Goal: Task Accomplishment & Management: Manage account settings

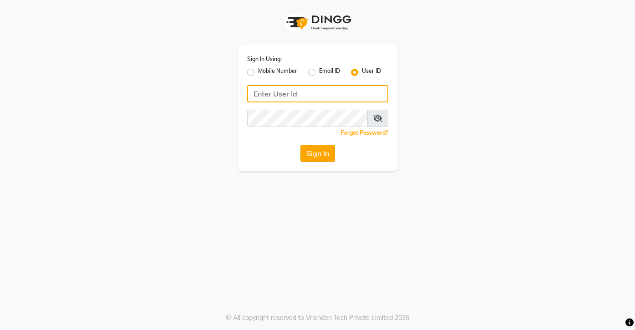
type input "sreediya"
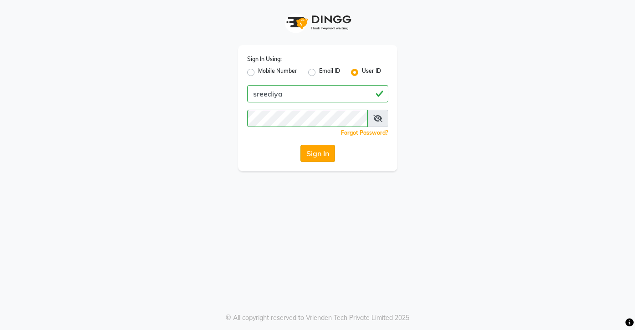
click at [318, 153] on button "Sign In" at bounding box center [318, 153] width 35 height 17
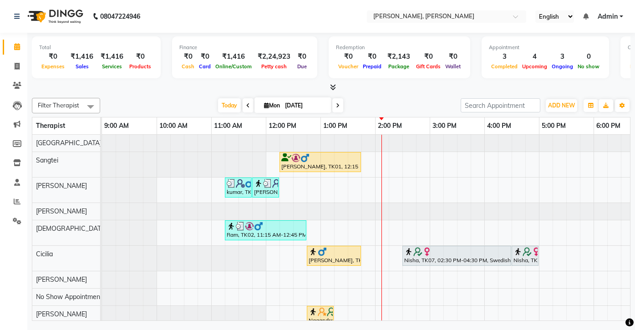
click at [341, 106] on span at bounding box center [337, 105] width 11 height 14
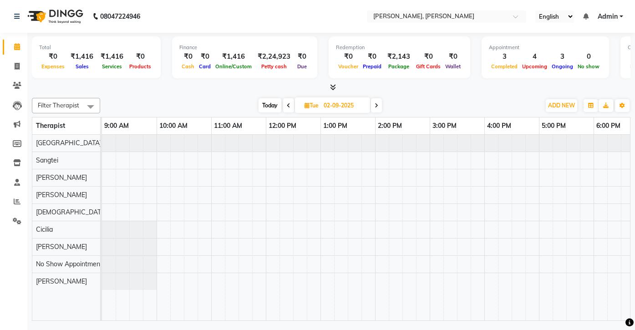
click at [268, 103] on span "Today" at bounding box center [270, 105] width 23 height 14
type input "[DATE]"
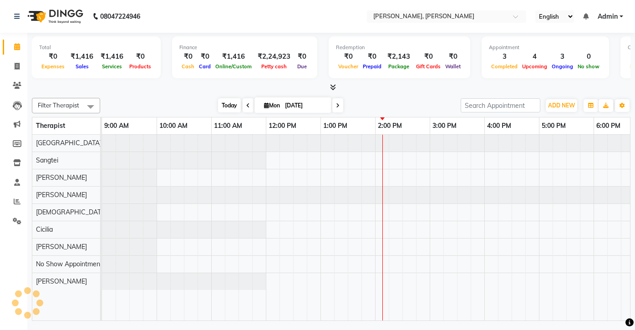
scroll to position [0, 182]
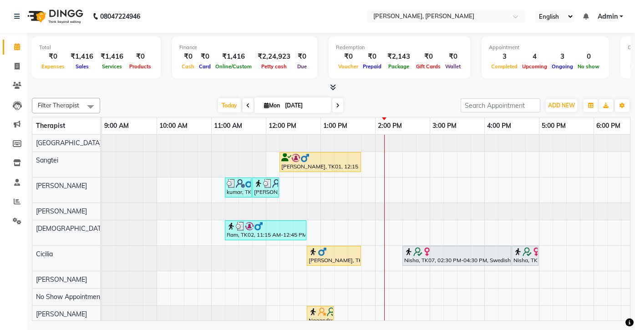
click at [179, 102] on div "Today Mon 01-09-2025" at bounding box center [281, 106] width 352 height 14
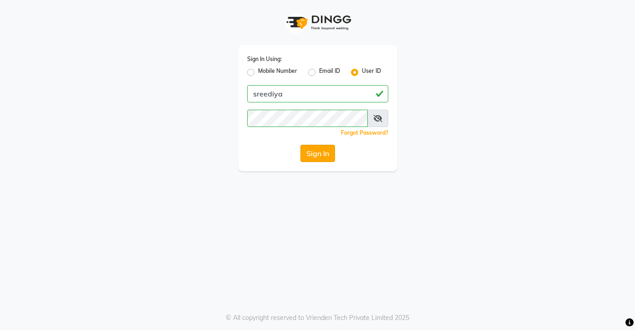
click at [318, 150] on button "Sign In" at bounding box center [318, 153] width 35 height 17
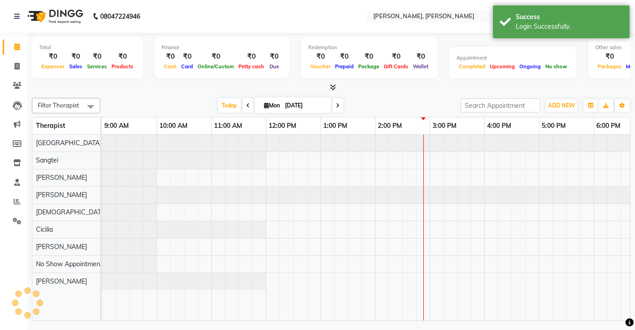
scroll to position [0, 182]
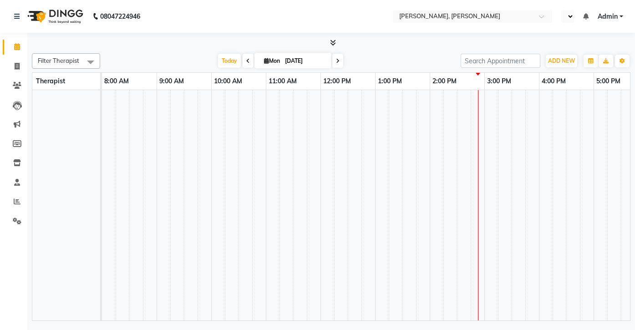
select select "en"
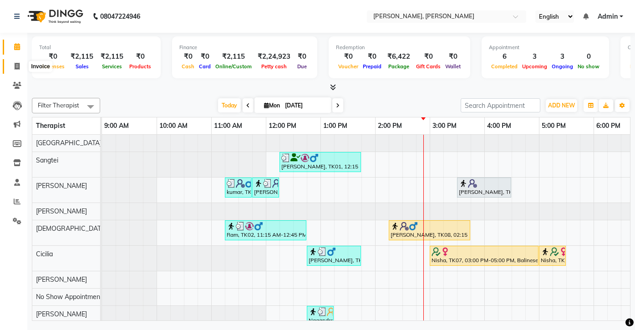
click at [15, 64] on icon at bounding box center [17, 66] width 5 height 7
select select "7301"
select select "service"
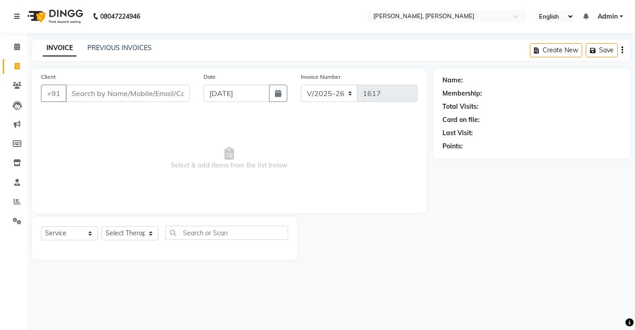
click at [112, 53] on div "INVOICE PREVIOUS INVOICES" at bounding box center [97, 48] width 131 height 10
click at [109, 48] on link "PREVIOUS INVOICES" at bounding box center [119, 48] width 64 height 8
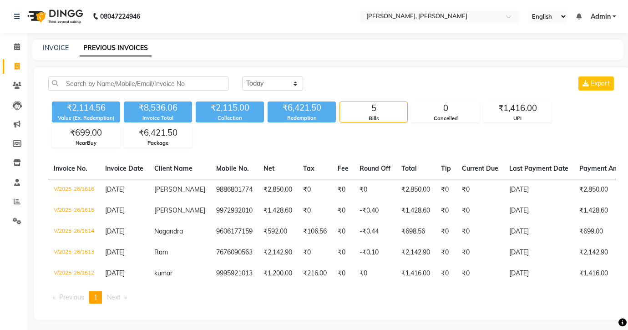
click at [233, 146] on div "₹2,114.56 Value (Ex. Redemption) ₹8,536.06 Invoice Total ₹2,115.00 Collection ₹…" at bounding box center [332, 123] width 568 height 50
click at [223, 143] on div "₹2,114.56 Value (Ex. Redemption) ₹8,536.06 Invoice Total ₹2,115.00 Collection ₹…" at bounding box center [332, 123] width 568 height 50
click at [255, 143] on div "₹2,114.56 Value (Ex. Redemption) ₹8,536.06 Invoice Total ₹2,115.00 Collection ₹…" at bounding box center [332, 123] width 568 height 50
click at [290, 152] on div "Today Yesterday Custom Range Export ₹2,114.56 Value (Ex. Redemption) ₹8,536.06 …" at bounding box center [332, 193] width 597 height 253
click at [327, 150] on div "Today Yesterday Custom Range Export ₹2,114.56 Value (Ex. Redemption) ₹8,536.06 …" at bounding box center [332, 193] width 597 height 253
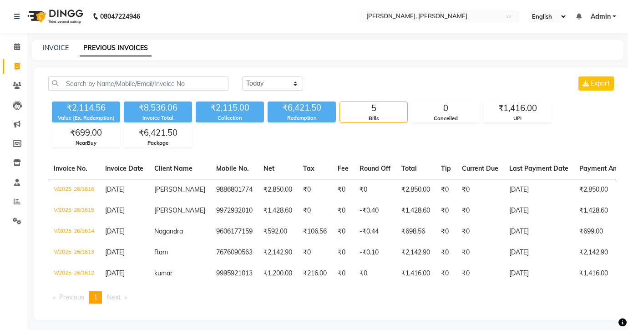
click at [362, 143] on div "₹2,114.56 Value (Ex. Redemption) ₹8,536.06 Invoice Total ₹2,115.00 Collection ₹…" at bounding box center [332, 123] width 568 height 50
click at [394, 143] on div "₹2,114.56 Value (Ex. Redemption) ₹8,536.06 Invoice Total ₹2,115.00 Collection ₹…" at bounding box center [332, 123] width 568 height 50
click at [437, 149] on div "Today Yesterday Custom Range Export ₹2,114.56 Value (Ex. Redemption) ₹8,536.06 …" at bounding box center [332, 193] width 597 height 253
click at [465, 148] on div "Today Yesterday Custom Range Export ₹2,114.56 Value (Ex. Redemption) ₹8,536.06 …" at bounding box center [332, 193] width 597 height 253
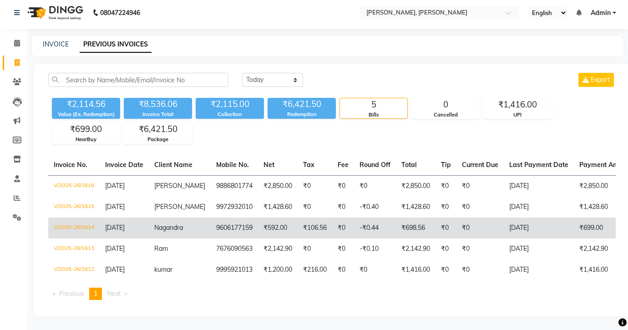
click at [86, 221] on td "V/2025-26/1614" at bounding box center [73, 228] width 51 height 21
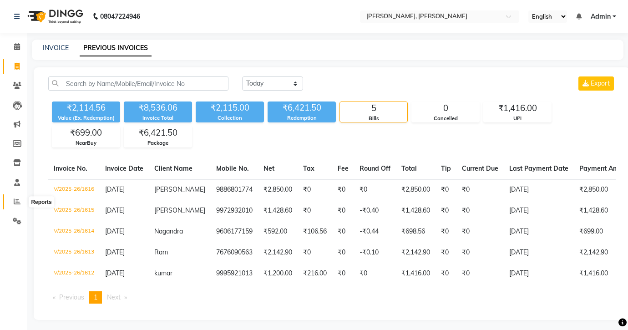
click at [14, 201] on icon at bounding box center [17, 201] width 7 height 7
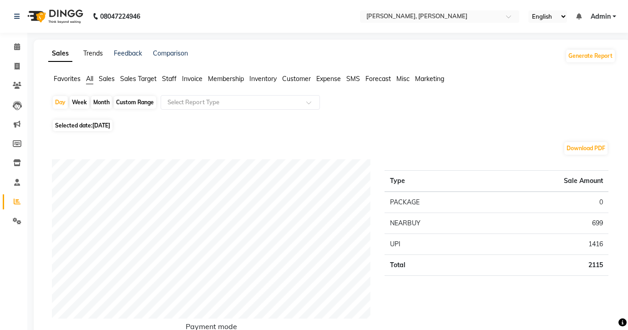
click at [91, 56] on link "Trends" at bounding box center [93, 53] width 20 height 8
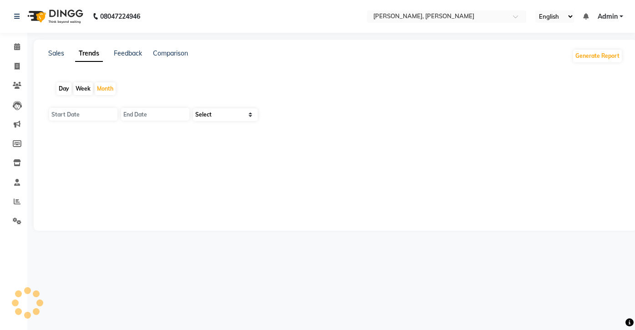
type input "01-09-2025"
type input "30-09-2025"
select select "by_client"
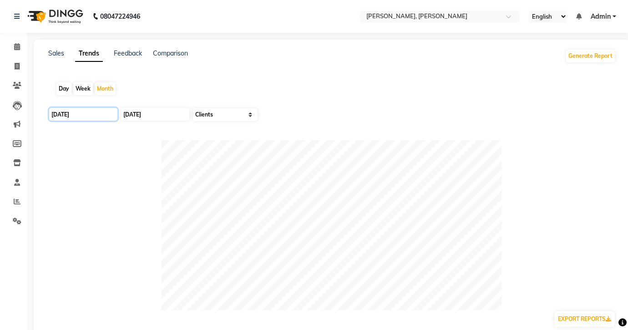
click at [72, 112] on input "[DATE]" at bounding box center [83, 114] width 68 height 13
select select "9"
select select "2025"
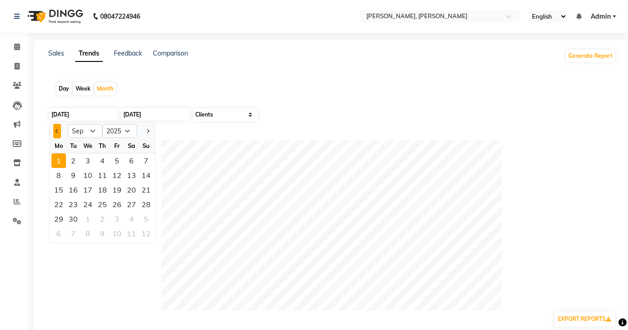
click at [57, 134] on button "Previous month" at bounding box center [57, 131] width 8 height 15
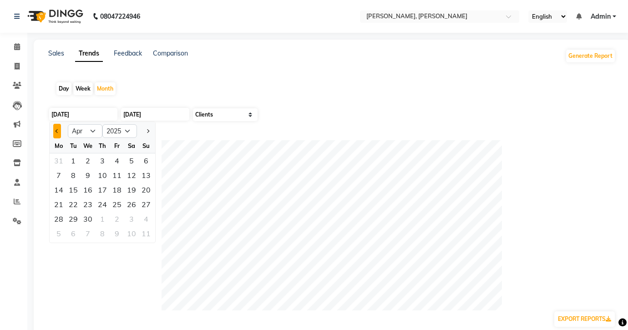
click at [57, 134] on button "Previous month" at bounding box center [57, 131] width 8 height 15
select select "12"
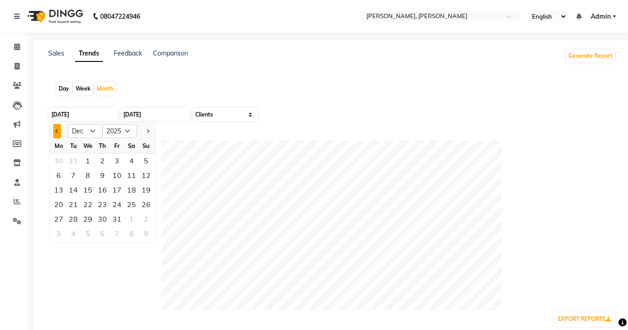
select select "2024"
click at [148, 128] on button "Next month" at bounding box center [148, 131] width 8 height 15
select select "1"
select select "2025"
click at [88, 160] on div "1" at bounding box center [88, 160] width 15 height 15
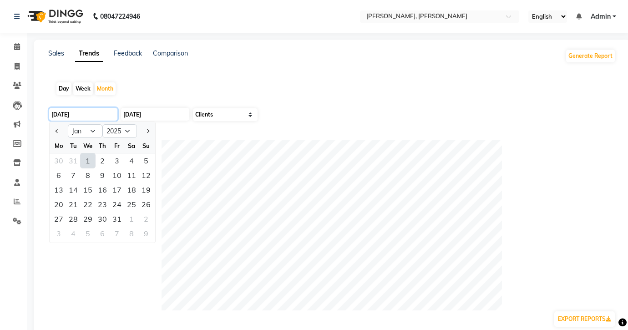
type input "01-01-2025"
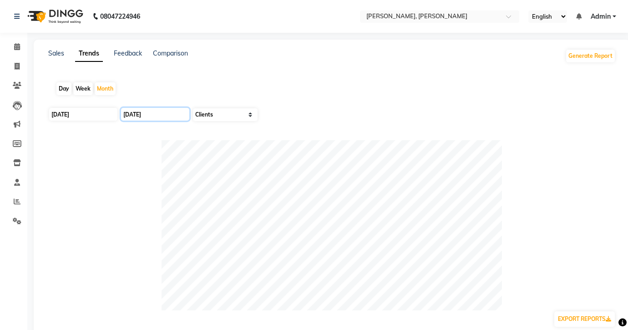
click at [143, 113] on input "30-09-2025" at bounding box center [155, 114] width 68 height 13
select select "9"
select select "2025"
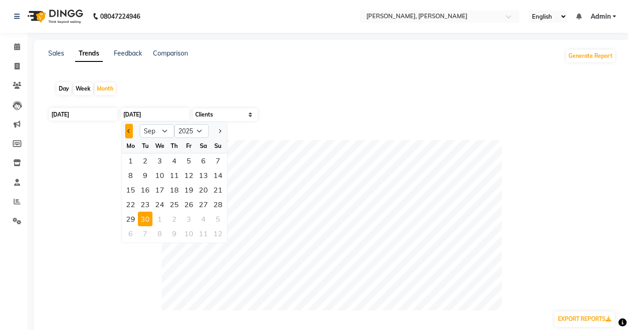
click at [130, 130] on span "Previous month" at bounding box center [130, 131] width 4 height 4
select select "8"
click at [216, 220] on div "31" at bounding box center [218, 219] width 15 height 15
type input "31-08-2025"
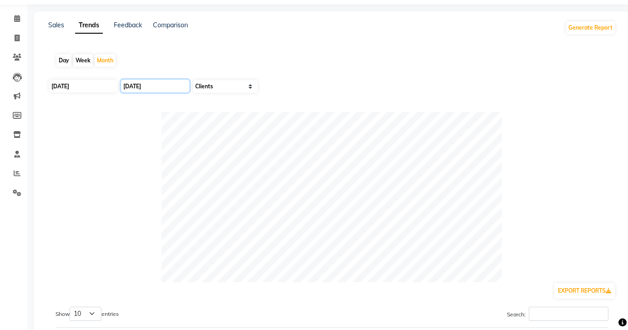
scroll to position [30, 0]
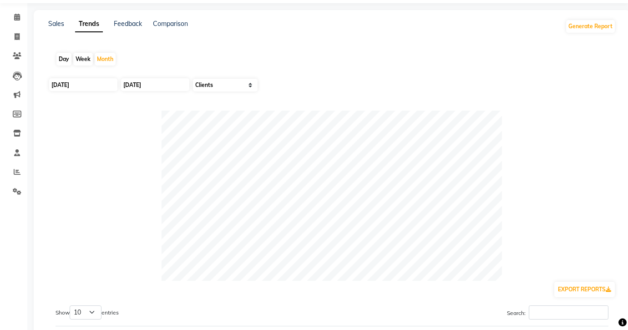
click at [515, 225] on div at bounding box center [332, 196] width 568 height 170
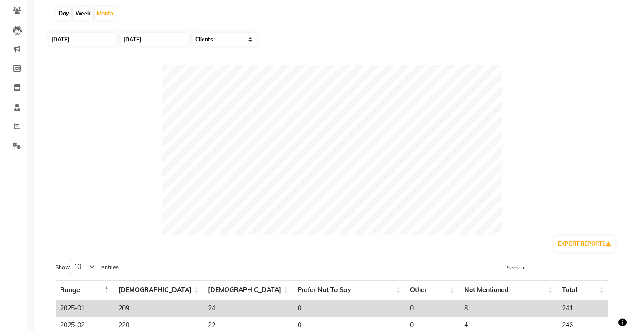
scroll to position [78, 0]
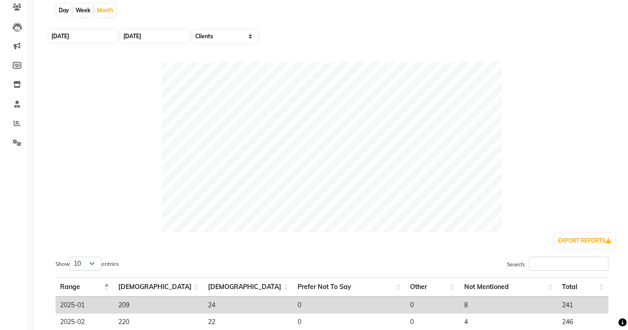
click at [509, 182] on div at bounding box center [332, 147] width 568 height 170
click at [526, 208] on div at bounding box center [332, 147] width 568 height 170
click at [521, 132] on div at bounding box center [332, 147] width 568 height 170
click at [504, 77] on div at bounding box center [332, 147] width 568 height 170
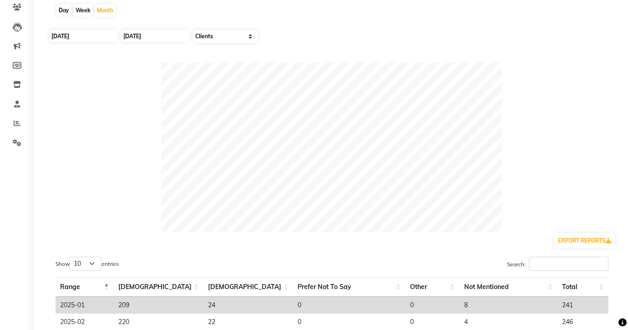
click at [549, 73] on div at bounding box center [332, 147] width 568 height 170
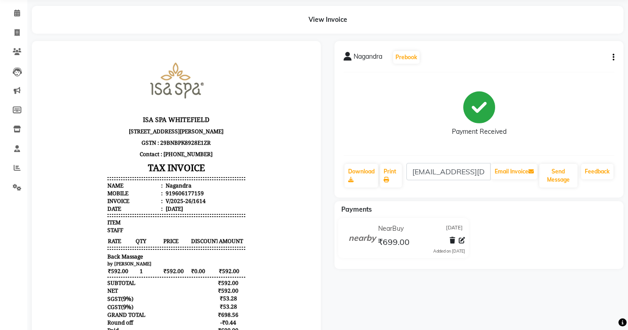
scroll to position [36, 0]
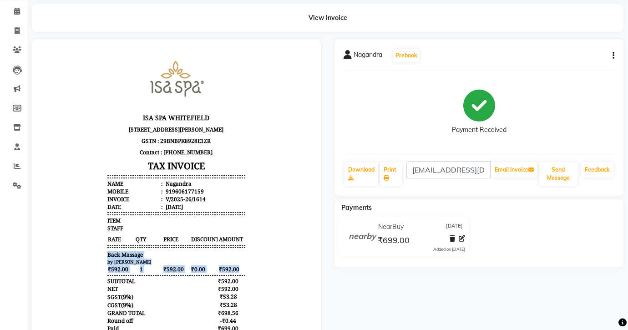
drag, startPoint x: 101, startPoint y: 262, endPoint x: 247, endPoint y: 273, distance: 146.6
click at [247, 273] on body "ISA SPA WHITEFIELD [STREET_ADDRESS][PERSON_NAME] GSTN : 29BNBPK8928E1ZR Contact…" at bounding box center [177, 204] width 264 height 305
drag, startPoint x: 236, startPoint y: 273, endPoint x: 101, endPoint y: 258, distance: 136.6
click at [104, 258] on div "ISA SPA WHITEFIELD [STREET_ADDRESS][PERSON_NAME] GSTN : 29BNBPK8928E1ZR Contact…" at bounding box center [176, 204] width 145 height 305
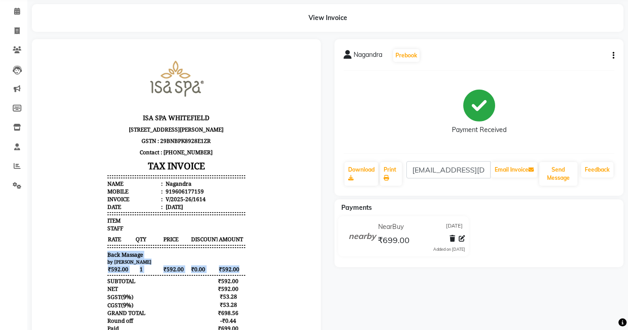
click at [107, 258] on span "Back Massage" at bounding box center [125, 255] width 36 height 8
drag, startPoint x: 101, startPoint y: 262, endPoint x: 246, endPoint y: 273, distance: 145.7
click at [246, 273] on body "ISA SPA WHITEFIELD [STREET_ADDRESS][PERSON_NAME] GSTN : 29BNBPK8928E1ZR Contact…" at bounding box center [177, 204] width 264 height 305
drag, startPoint x: 235, startPoint y: 273, endPoint x: 100, endPoint y: 262, distance: 135.2
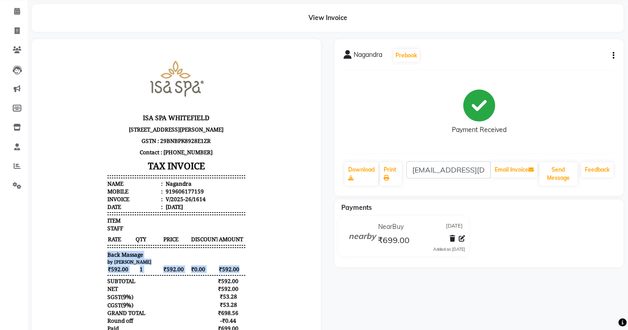
click at [104, 262] on div "ISA SPA WHITEFIELD [STREET_ADDRESS][PERSON_NAME] GSTN : 29BNBPK8928E1ZR Contact…" at bounding box center [176, 204] width 145 height 305
click at [93, 265] on body "ISA SPA WHITEFIELD [STREET_ADDRESS][PERSON_NAME] GSTN : 29BNBPK8928E1ZR Contact…" at bounding box center [177, 204] width 264 height 305
drag, startPoint x: 100, startPoint y: 257, endPoint x: 244, endPoint y: 273, distance: 144.3
click at [244, 273] on body "ISA SPA WHITEFIELD [STREET_ADDRESS][PERSON_NAME] GSTN : 29BNBPK8928E1ZR Contact…" at bounding box center [177, 204] width 264 height 305
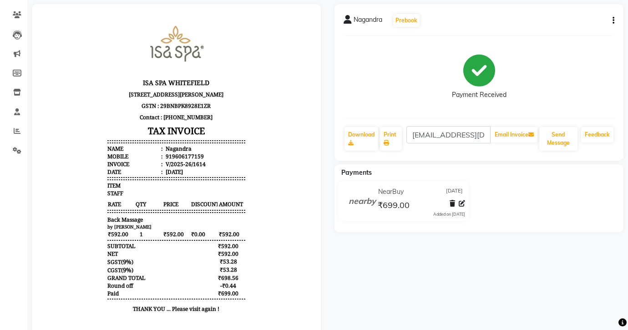
scroll to position [79, 0]
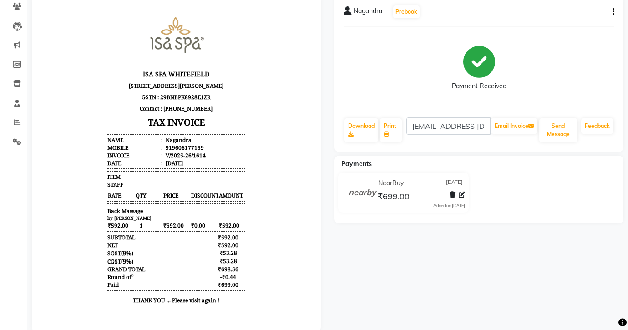
drag, startPoint x: 211, startPoint y: 289, endPoint x: 239, endPoint y: 291, distance: 28.3
click at [239, 291] on div "ISA SPA WHITEFIELD [STREET_ADDRESS][PERSON_NAME] GSTN : 29BNBPK8928E1ZR Contact…" at bounding box center [176, 160] width 145 height 305
